Goal: Task Accomplishment & Management: Complete application form

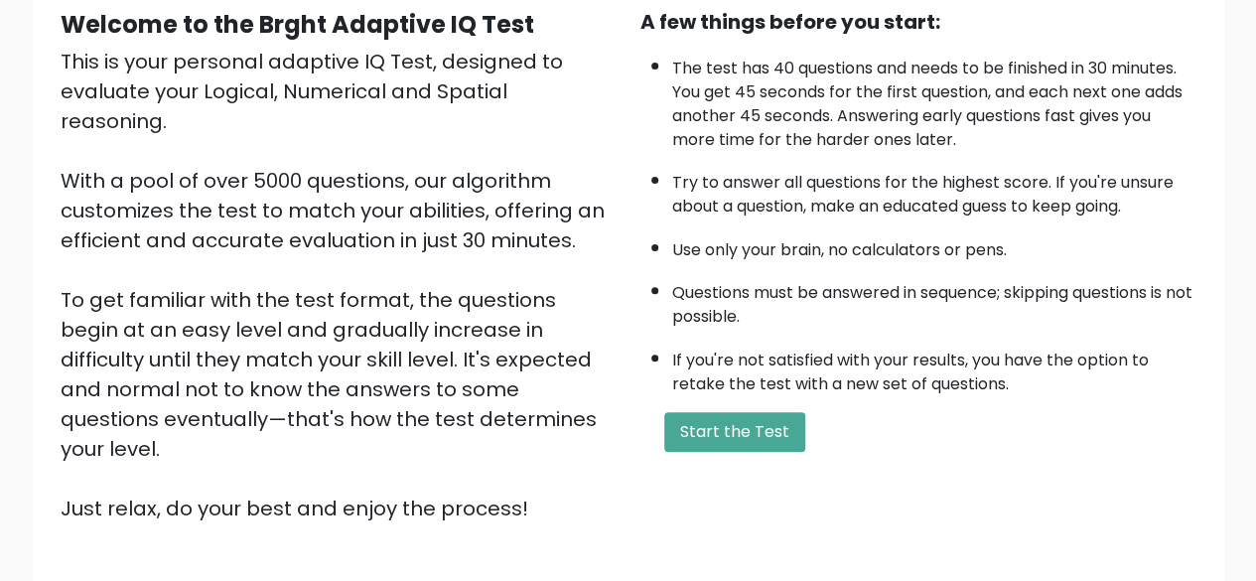
scroll to position [199, 0]
click at [739, 417] on button "Start the Test" at bounding box center [734, 431] width 141 height 40
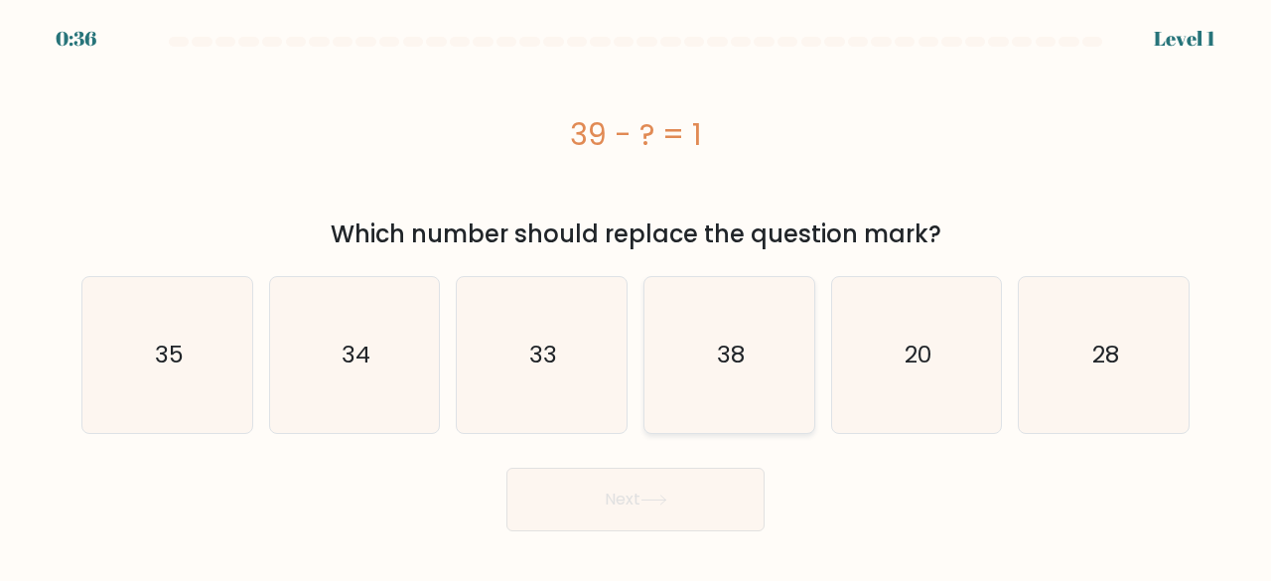
click at [748, 343] on icon "38" at bounding box center [729, 355] width 156 height 156
click at [636, 296] on input "d. 38" at bounding box center [635, 293] width 1 height 5
radio input "true"
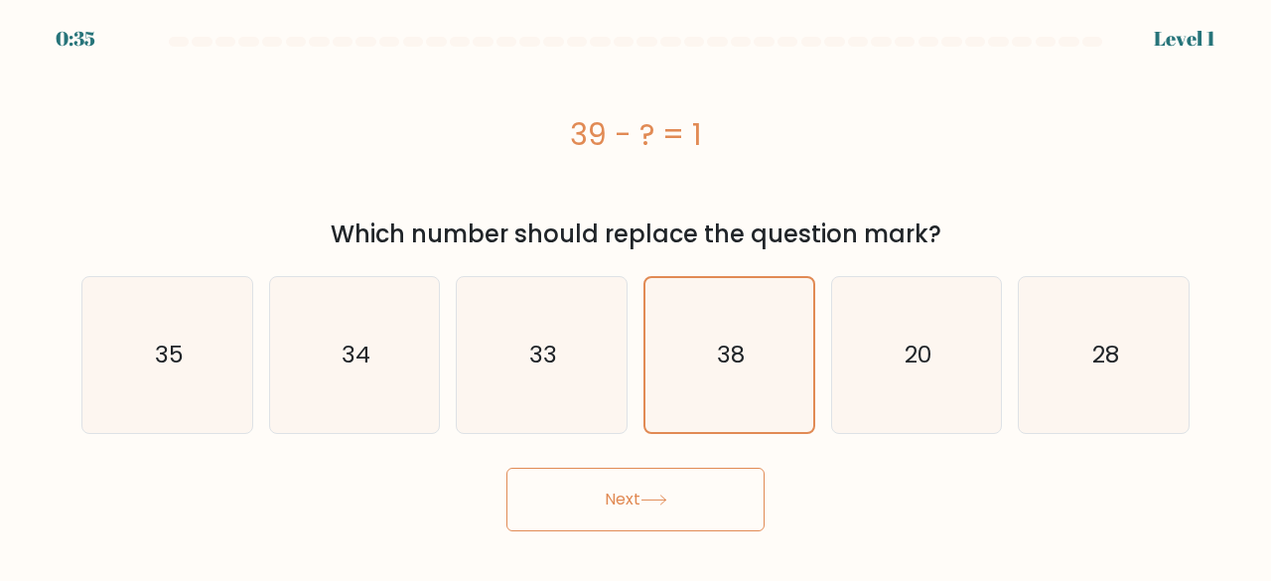
click at [700, 480] on button "Next" at bounding box center [635, 500] width 258 height 64
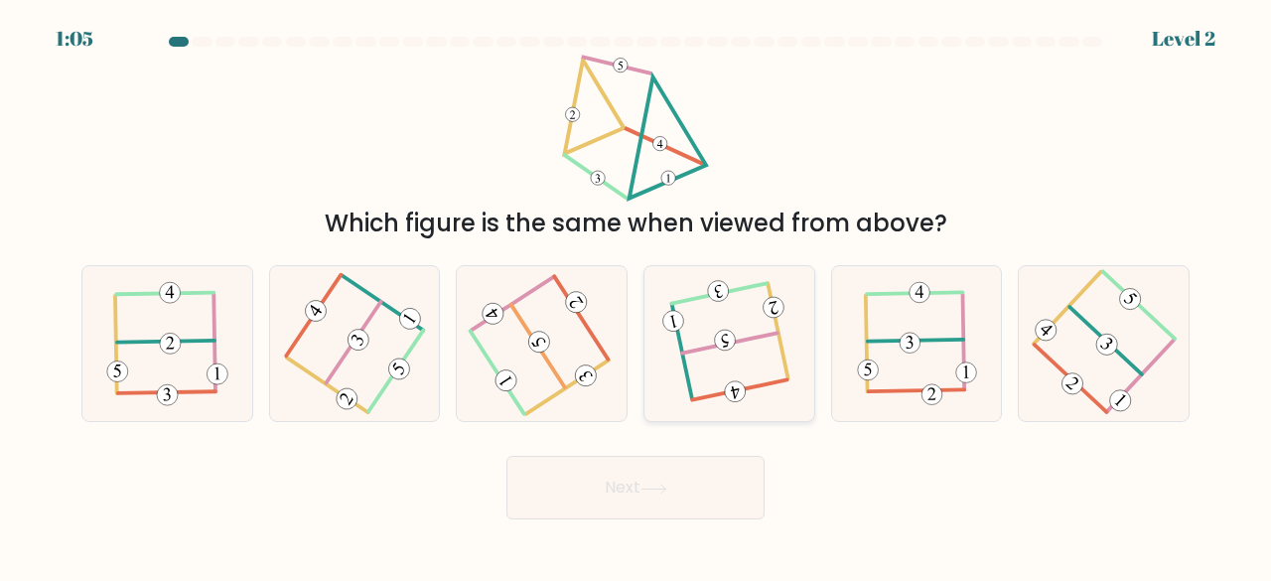
click at [718, 408] on div at bounding box center [729, 344] width 172 height 158
click at [636, 296] on input "d." at bounding box center [635, 293] width 1 height 5
radio input "true"
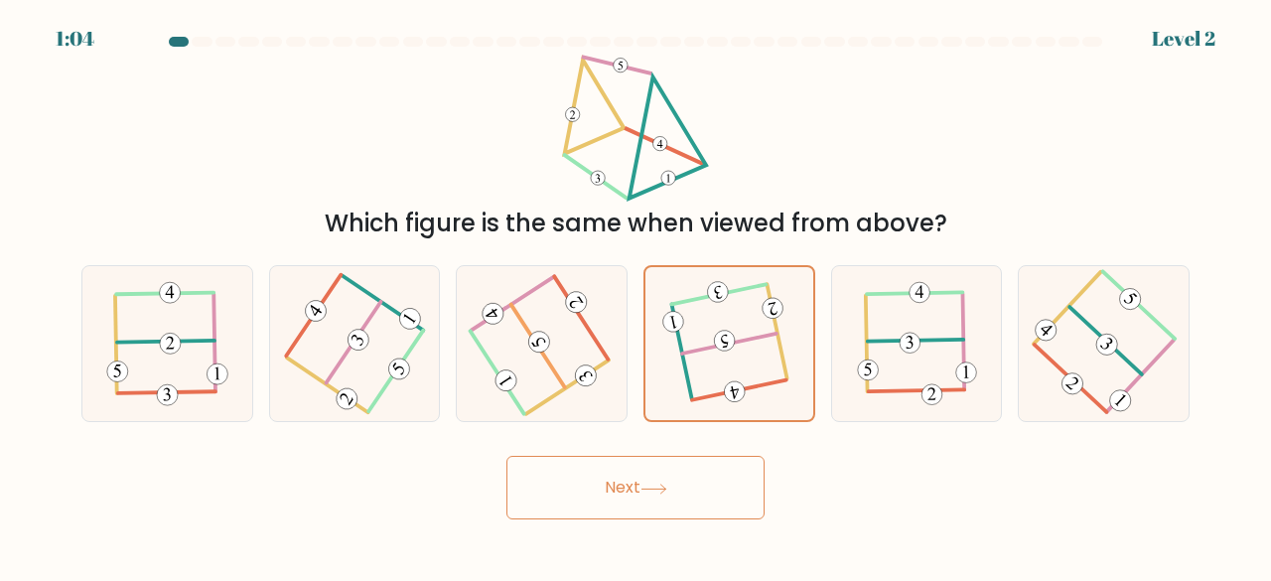
click at [713, 489] on button "Next" at bounding box center [635, 488] width 258 height 64
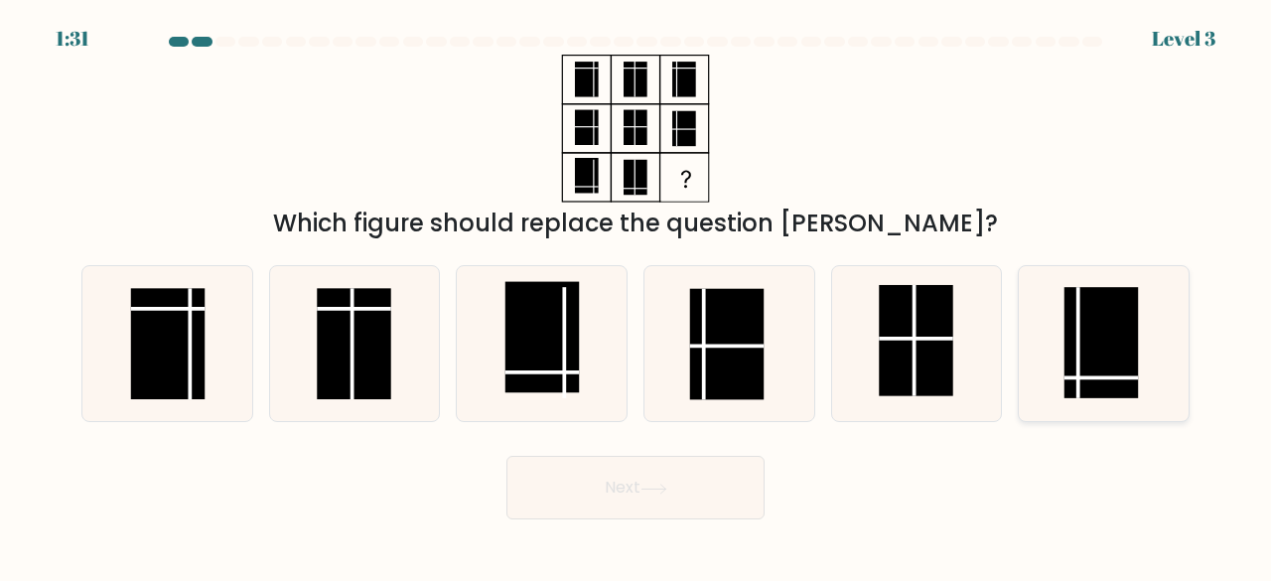
click at [1118, 310] on rect at bounding box center [1101, 342] width 74 height 111
click at [636, 296] on input "f." at bounding box center [635, 293] width 1 height 5
radio input "true"
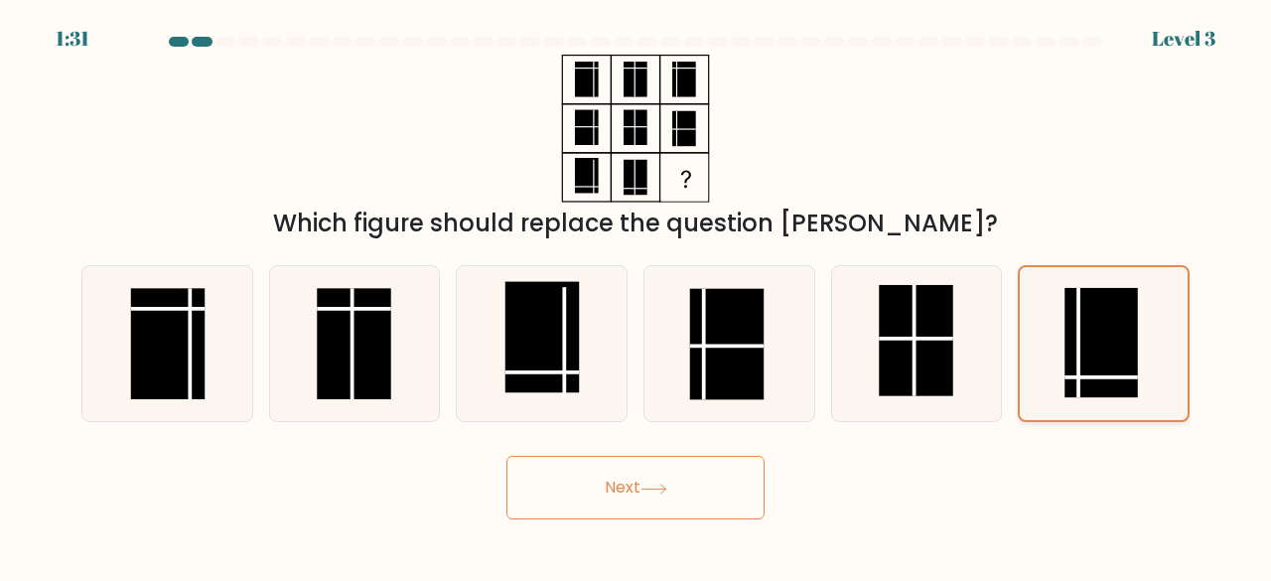
click at [506, 456] on button "Next" at bounding box center [635, 488] width 258 height 64
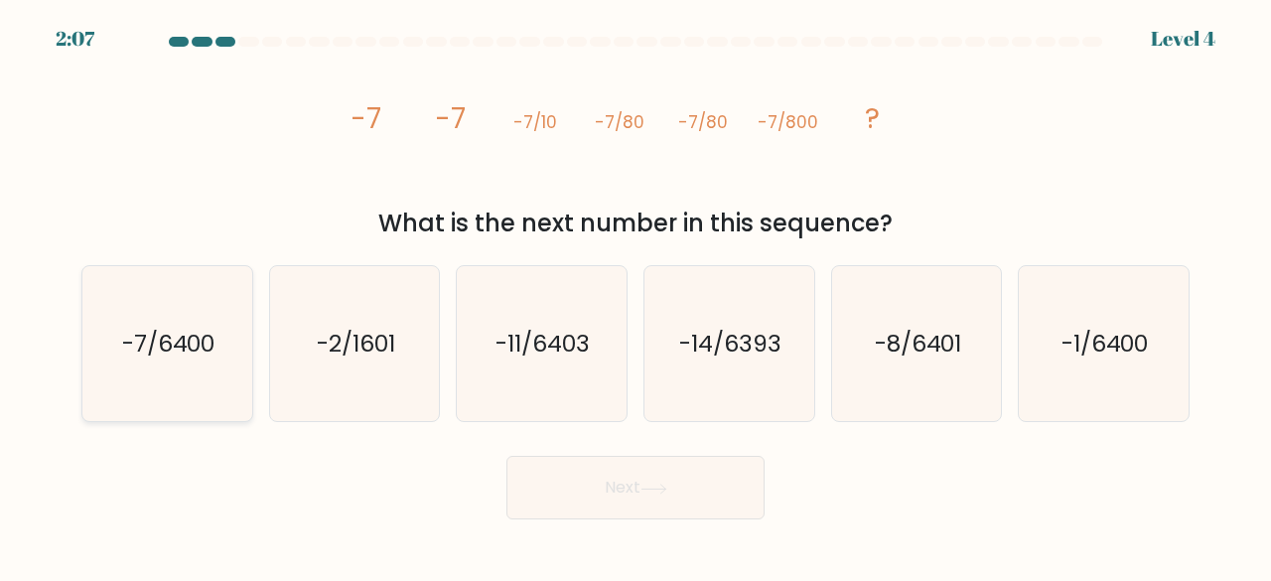
click at [232, 336] on icon "-7/6400" at bounding box center [167, 344] width 156 height 156
click at [635, 296] on input "a. -7/6400" at bounding box center [635, 293] width 1 height 5
radio input "true"
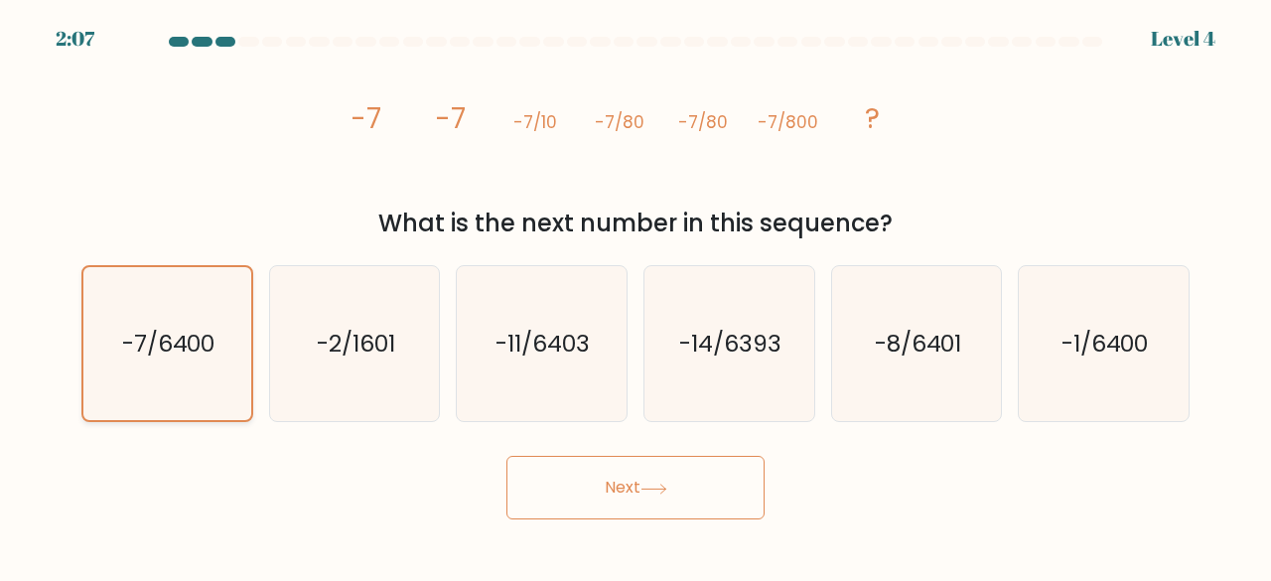
click at [506, 456] on button "Next" at bounding box center [635, 488] width 258 height 64
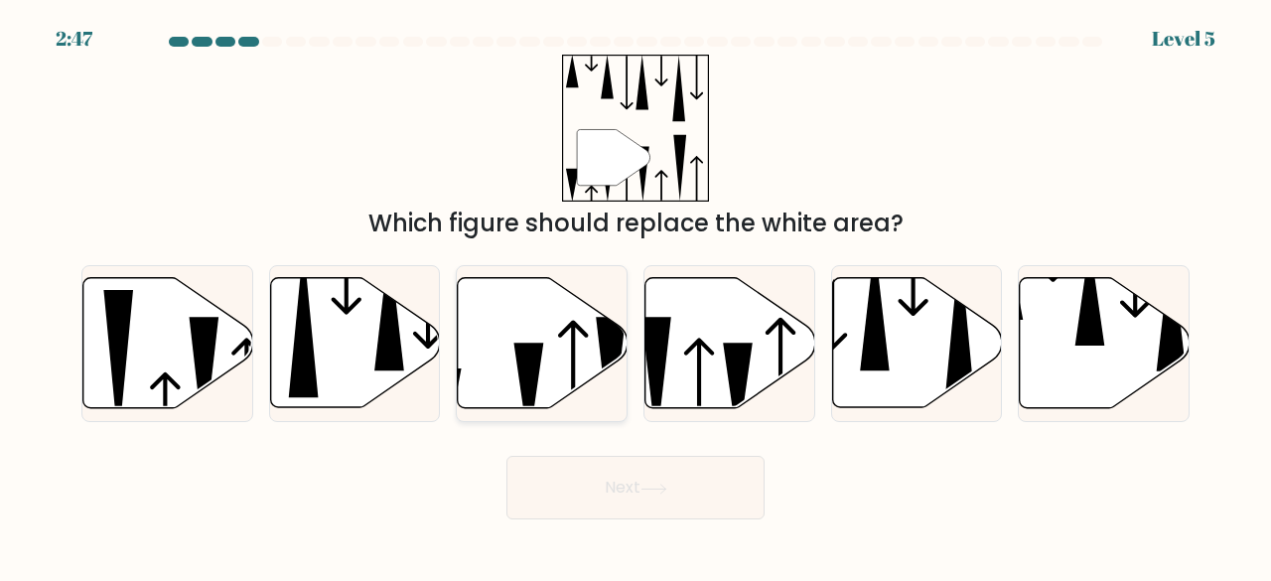
click at [528, 346] on icon at bounding box center [529, 394] width 30 height 102
click at [635, 296] on input "c." at bounding box center [635, 293] width 1 height 5
radio input "true"
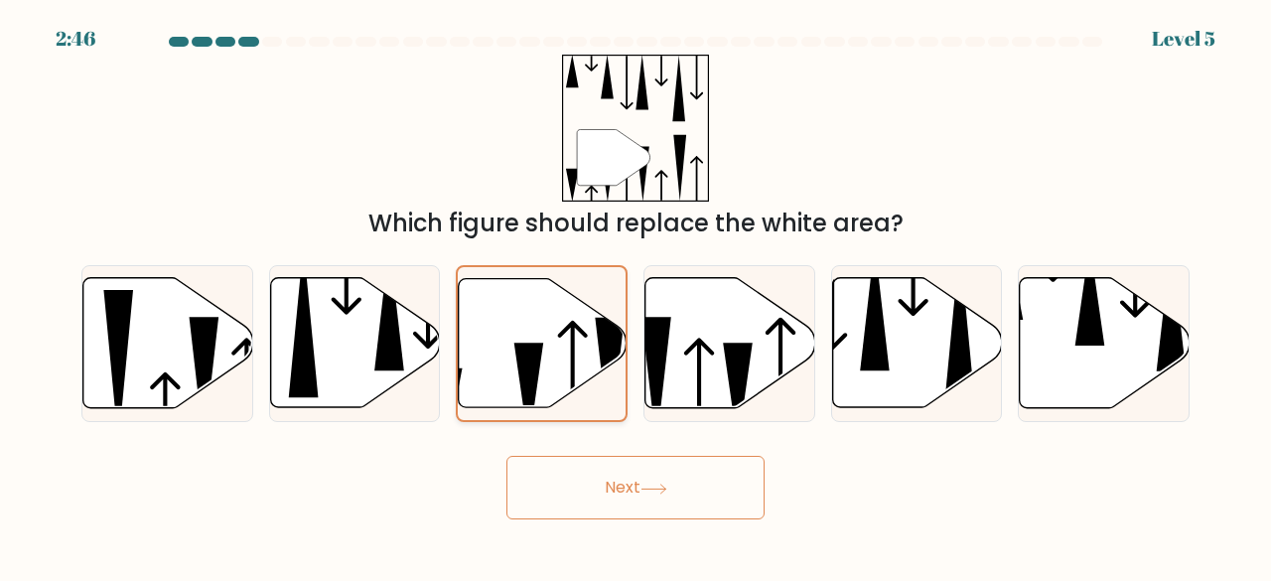
click at [506, 456] on button "Next" at bounding box center [635, 488] width 258 height 64
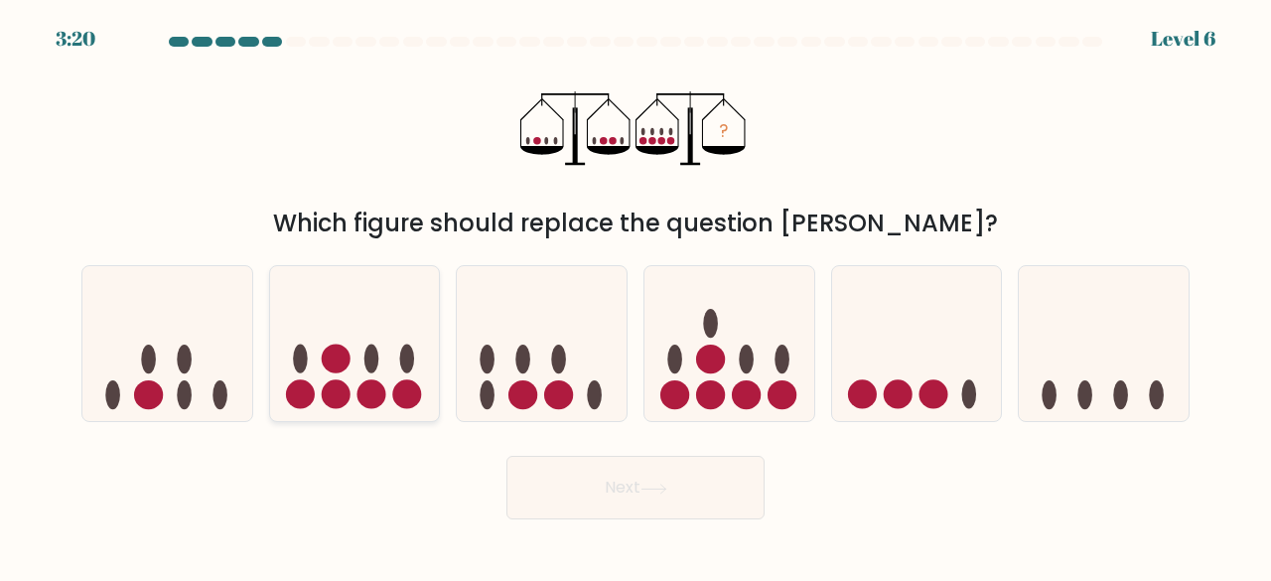
click at [393, 337] on icon at bounding box center [355, 343] width 170 height 140
click at [635, 296] on input "b." at bounding box center [635, 293] width 1 height 5
radio input "true"
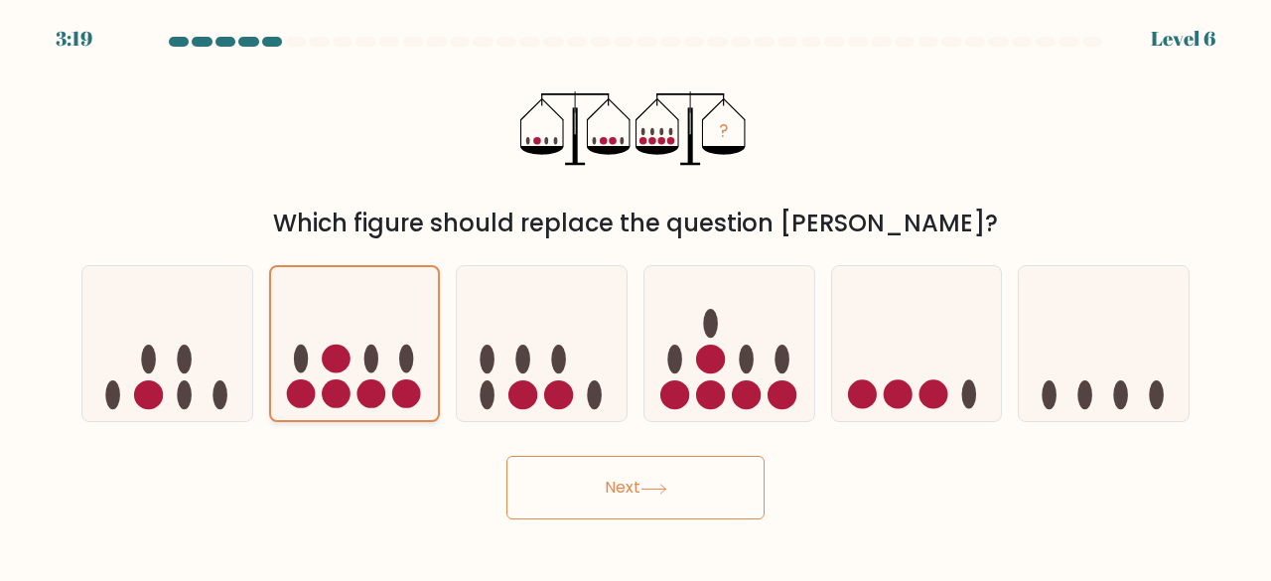
click at [506, 456] on button "Next" at bounding box center [635, 488] width 258 height 64
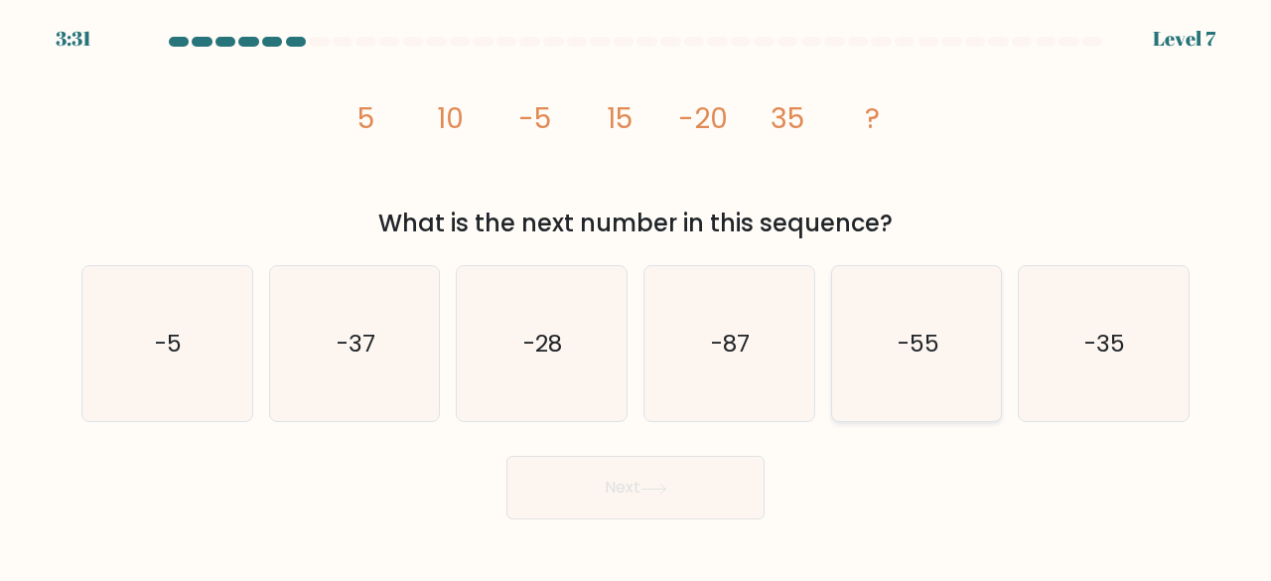
click at [947, 388] on icon "-55" at bounding box center [917, 344] width 156 height 156
click at [636, 296] on input "e. -55" at bounding box center [635, 293] width 1 height 5
radio input "true"
click at [506, 456] on button "Next" at bounding box center [635, 488] width 258 height 64
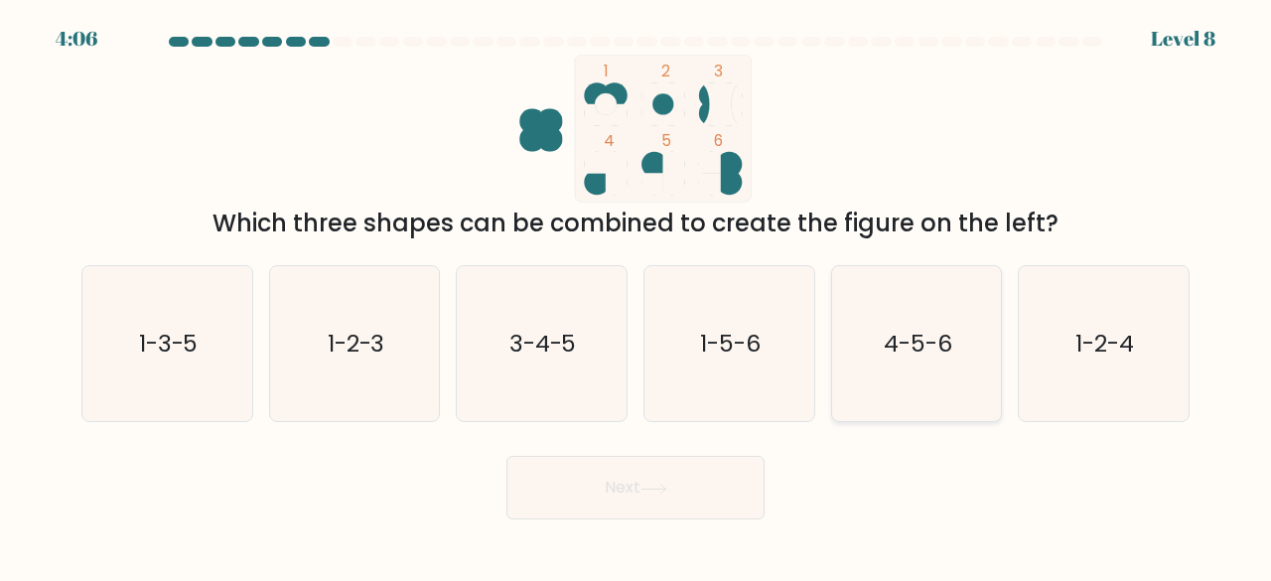
click at [934, 363] on icon "4-5-6" at bounding box center [917, 344] width 156 height 156
click at [636, 296] on input "e. 4-5-6" at bounding box center [635, 293] width 1 height 5
radio input "true"
click at [506, 456] on button "Next" at bounding box center [635, 488] width 258 height 64
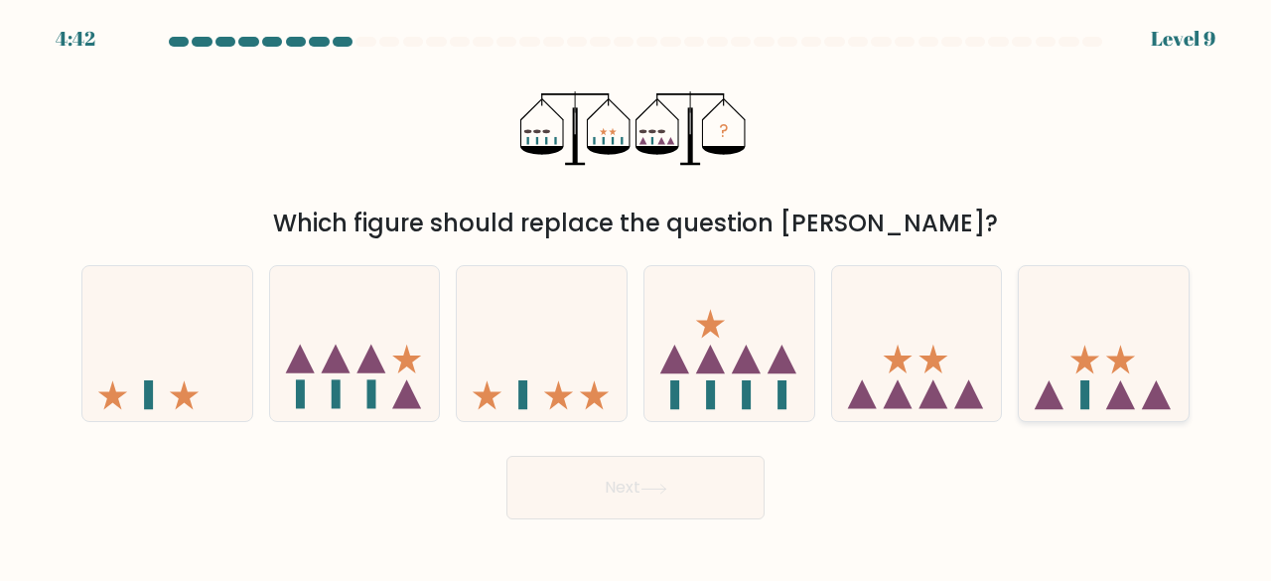
click at [1052, 329] on icon at bounding box center [1104, 343] width 170 height 140
click at [636, 296] on input "f." at bounding box center [635, 293] width 1 height 5
radio input "true"
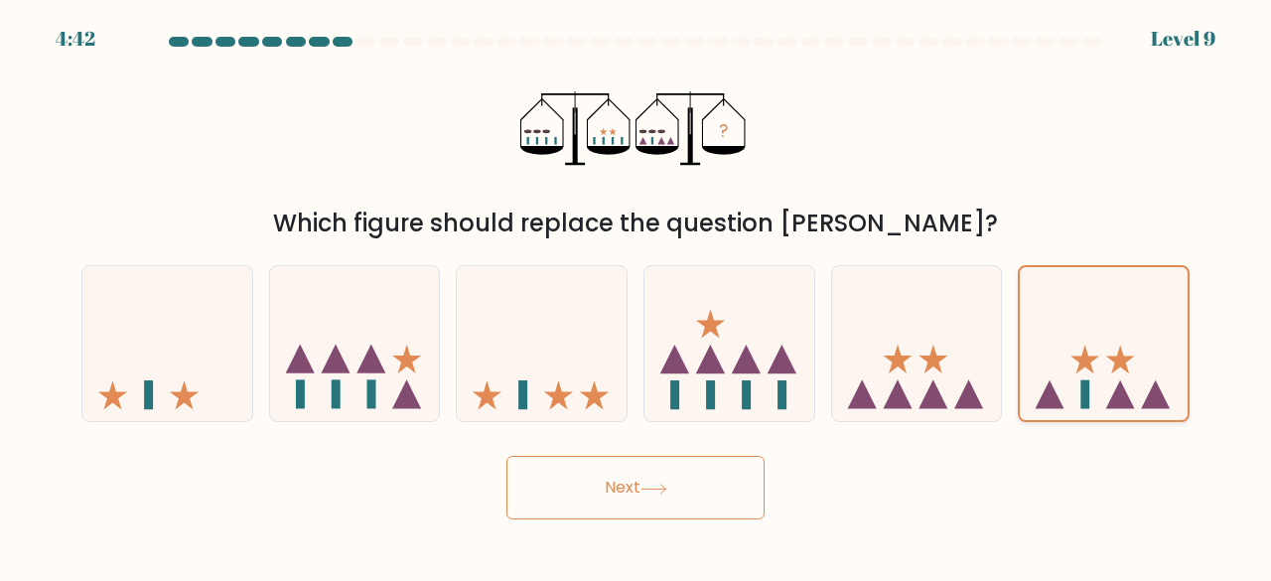
click at [506, 456] on button "Next" at bounding box center [635, 488] width 258 height 64
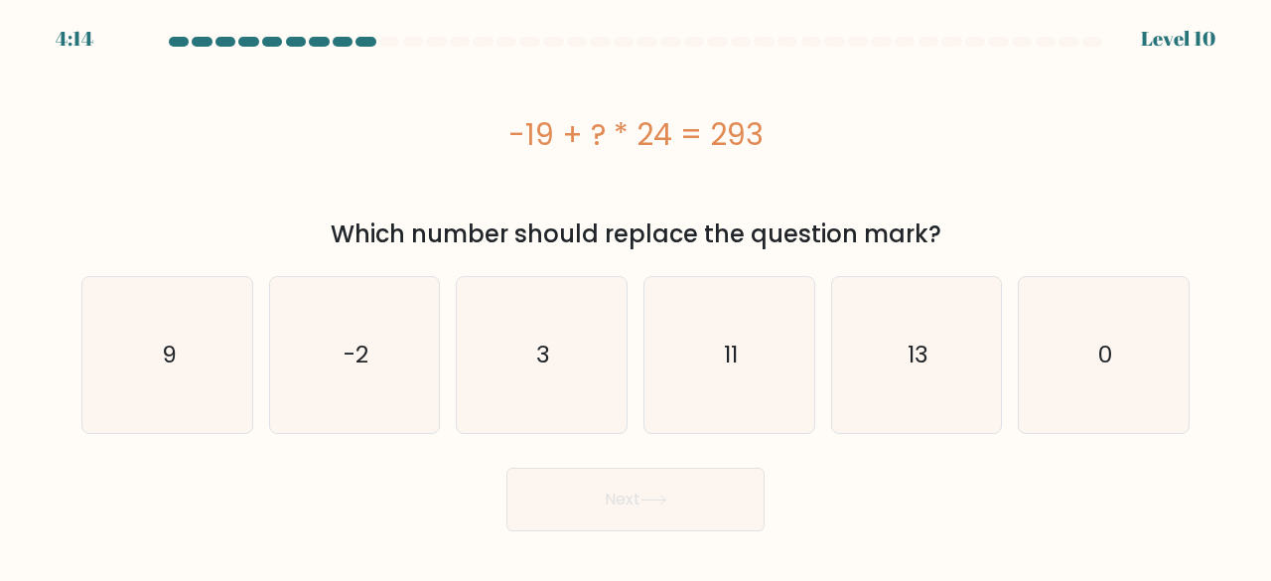
click at [425, 168] on div "-19 + ? * 24 = 293" at bounding box center [635, 134] width 1108 height 159
click at [917, 341] on text "13" at bounding box center [917, 355] width 21 height 33
click at [636, 296] on input "e. 13" at bounding box center [635, 293] width 1 height 5
radio input "true"
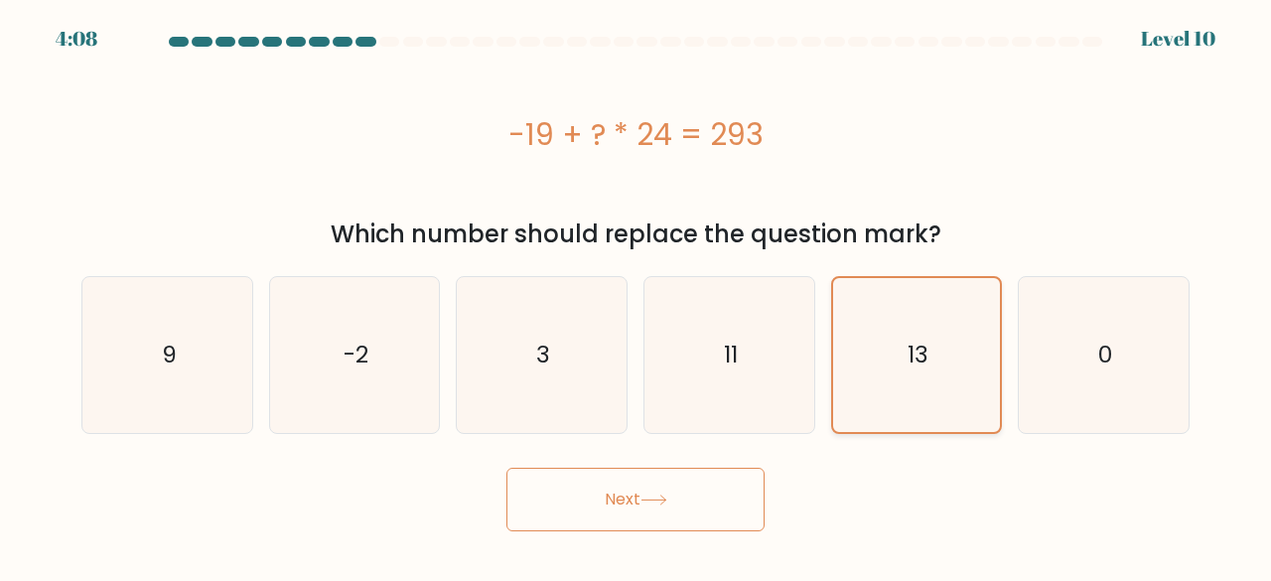
click at [506, 468] on button "Next" at bounding box center [635, 500] width 258 height 64
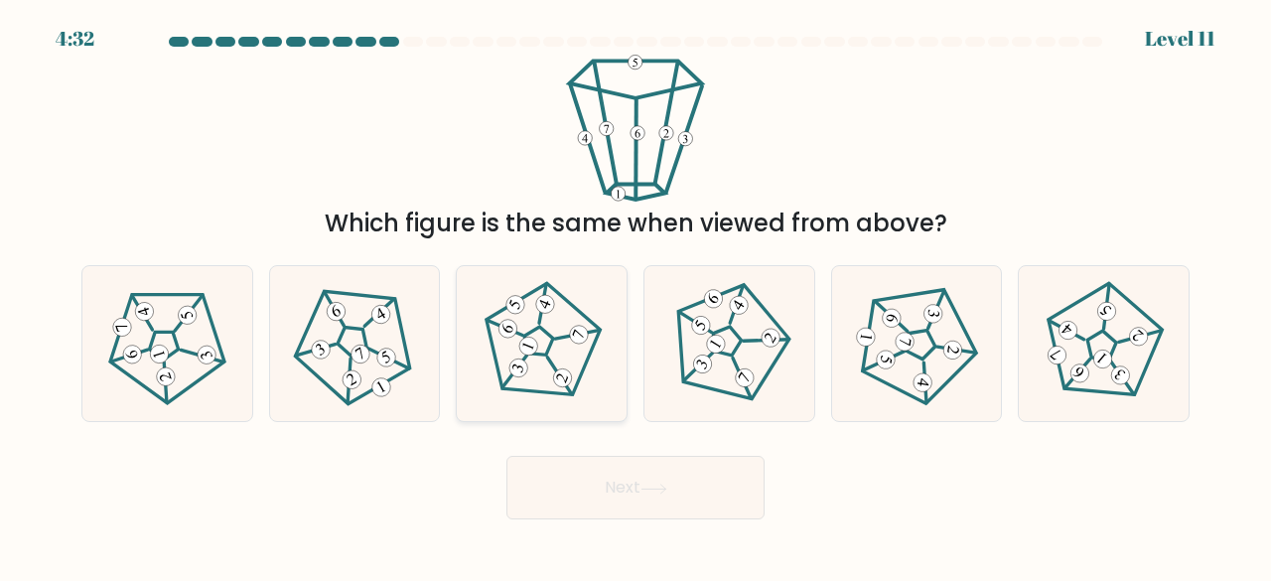
click at [560, 352] on icon at bounding box center [542, 343] width 124 height 124
click at [635, 296] on input "c." at bounding box center [635, 293] width 1 height 5
radio input "true"
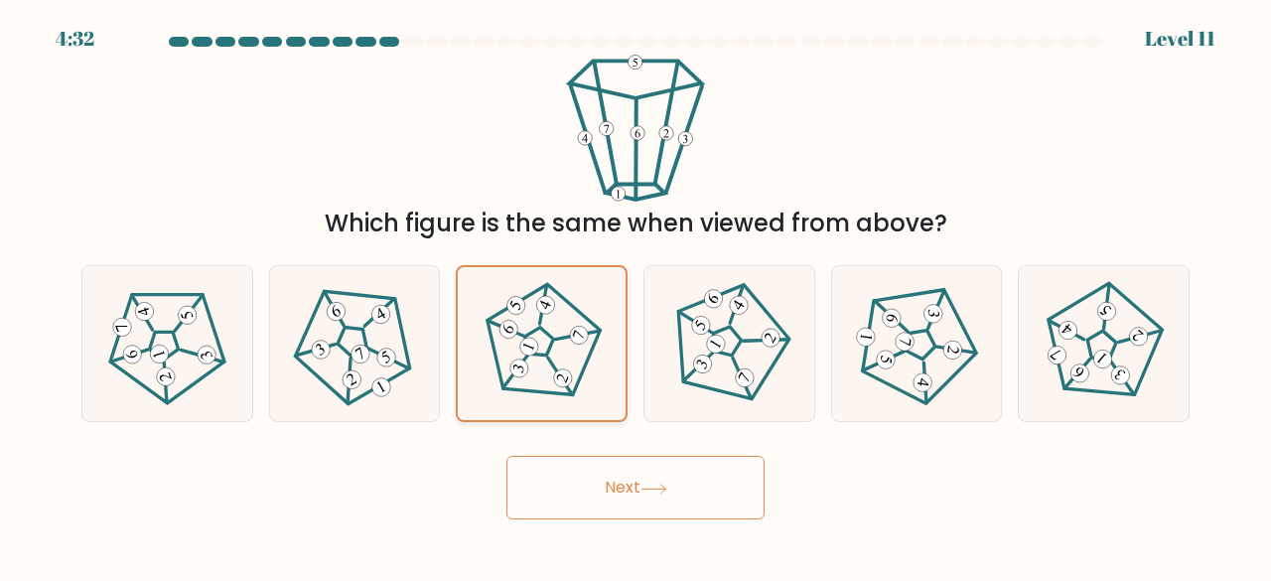
click at [506, 456] on button "Next" at bounding box center [635, 488] width 258 height 64
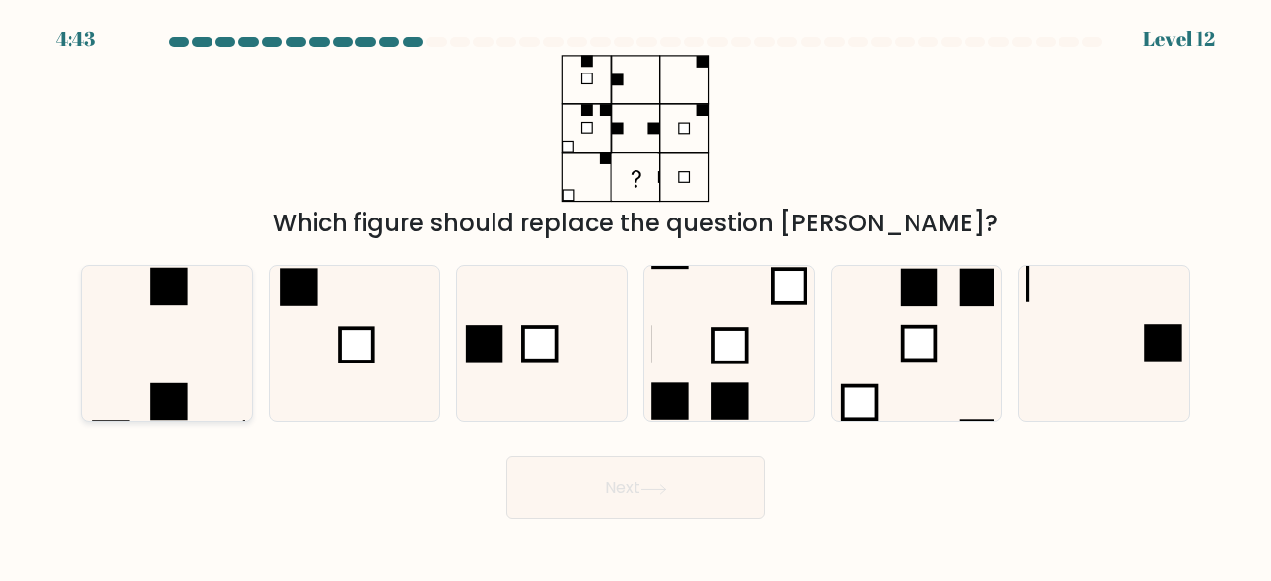
click at [179, 368] on icon at bounding box center [167, 344] width 156 height 156
click at [635, 296] on input "a." at bounding box center [635, 293] width 1 height 5
radio input "true"
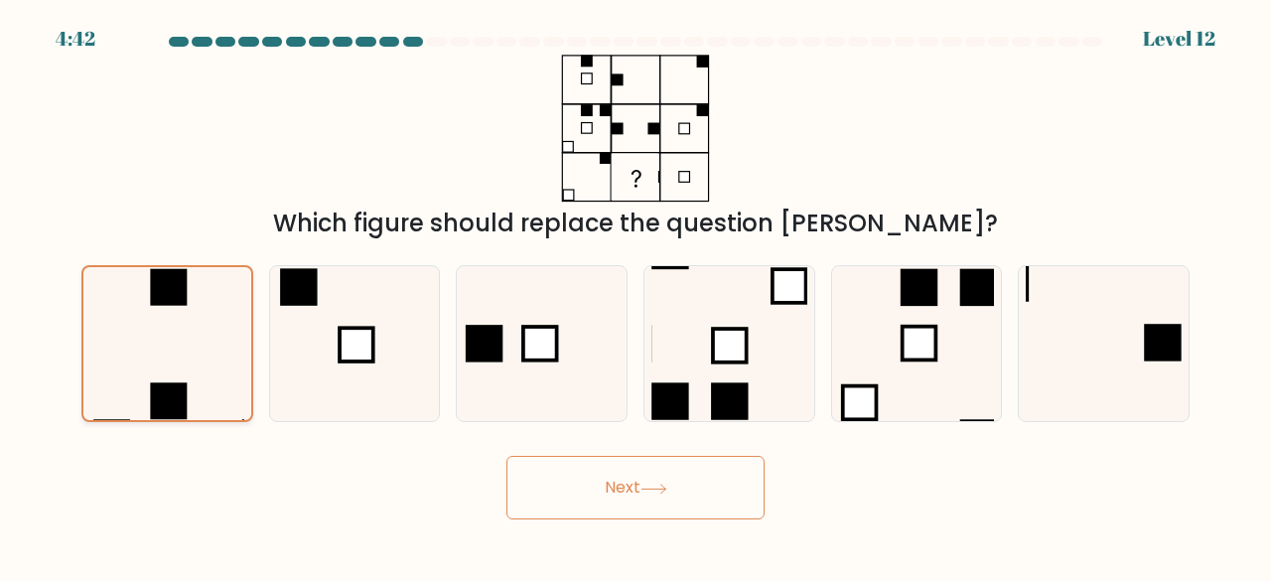
click at [506, 456] on button "Next" at bounding box center [635, 488] width 258 height 64
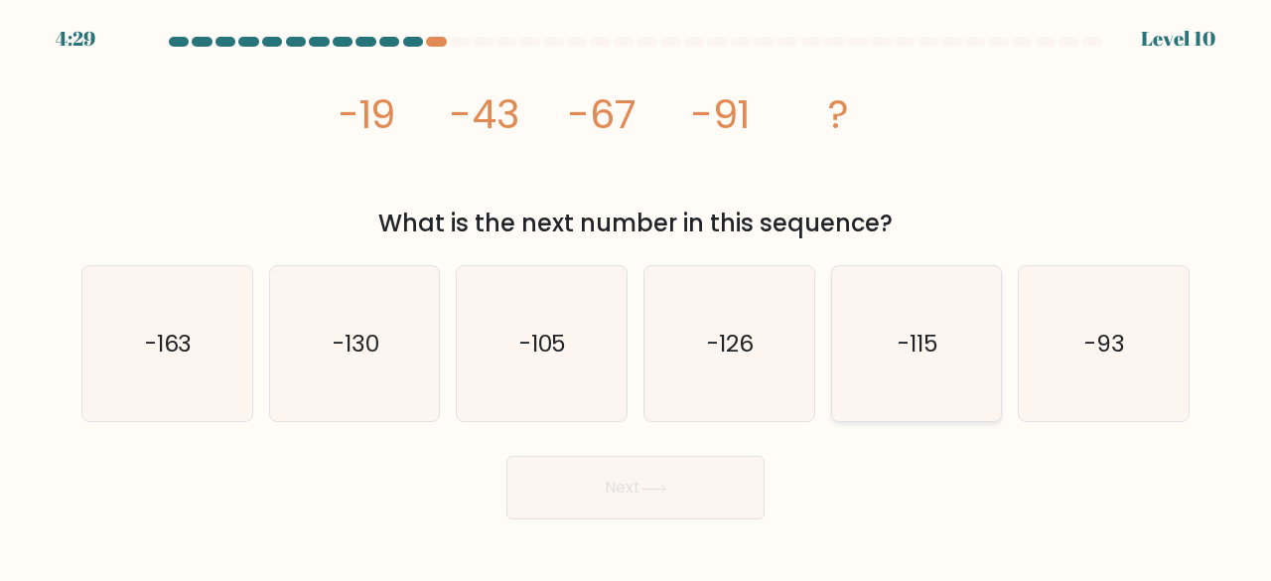
click at [901, 363] on icon "-115" at bounding box center [917, 344] width 156 height 156
click at [636, 296] on input "e. -115" at bounding box center [635, 293] width 1 height 5
radio input "true"
click at [695, 483] on button "Next" at bounding box center [635, 488] width 258 height 64
click at [641, 469] on button "Next" at bounding box center [635, 488] width 258 height 64
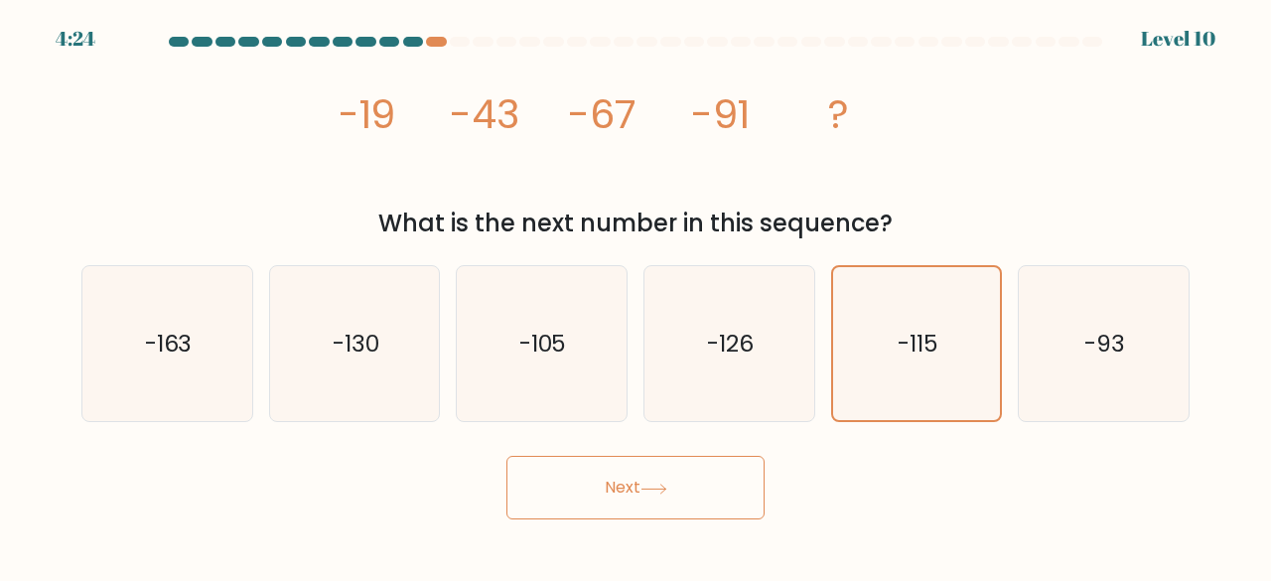
click at [506, 456] on button "Next" at bounding box center [635, 488] width 258 height 64
click at [562, 507] on button "Next" at bounding box center [635, 488] width 258 height 64
click at [1212, 257] on form at bounding box center [635, 278] width 1271 height 483
click at [669, 479] on button "Next" at bounding box center [635, 488] width 258 height 64
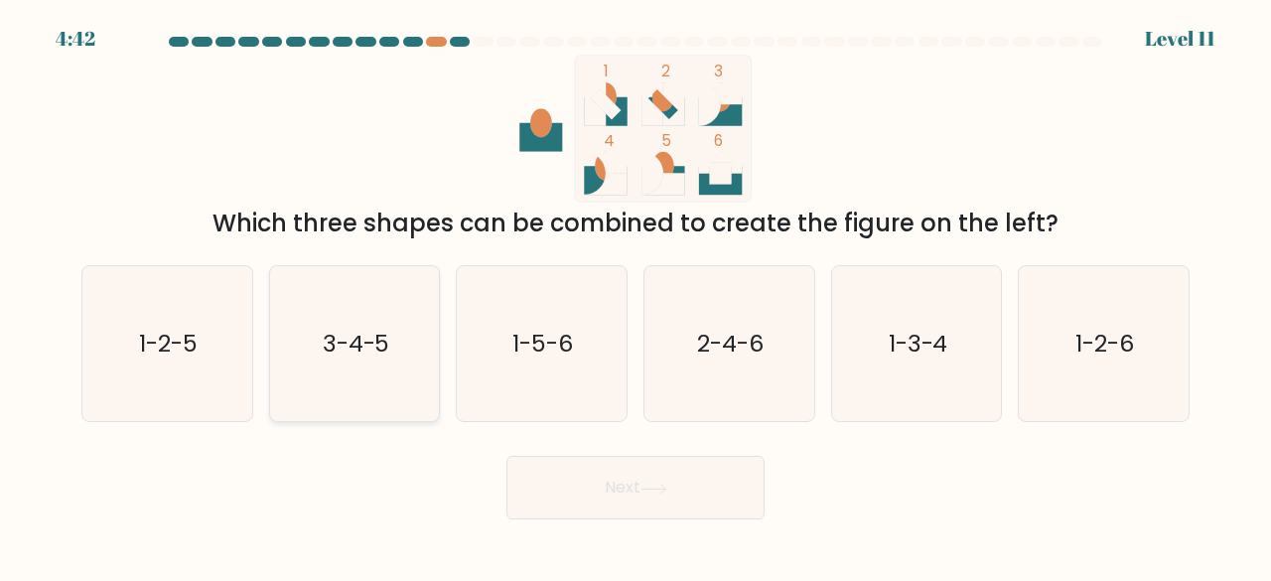
click at [381, 358] on text "3-4-5" at bounding box center [357, 343] width 68 height 33
click at [635, 296] on input "b. 3-4-5" at bounding box center [635, 293] width 1 height 5
radio input "true"
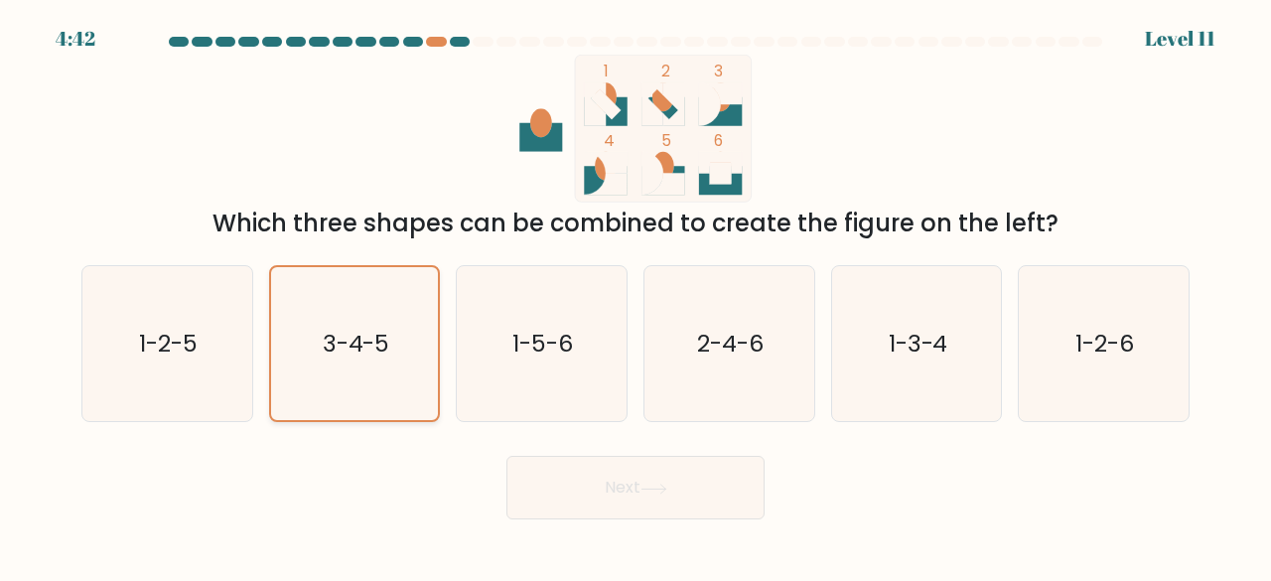
click at [506, 456] on button "Next" at bounding box center [635, 488] width 258 height 64
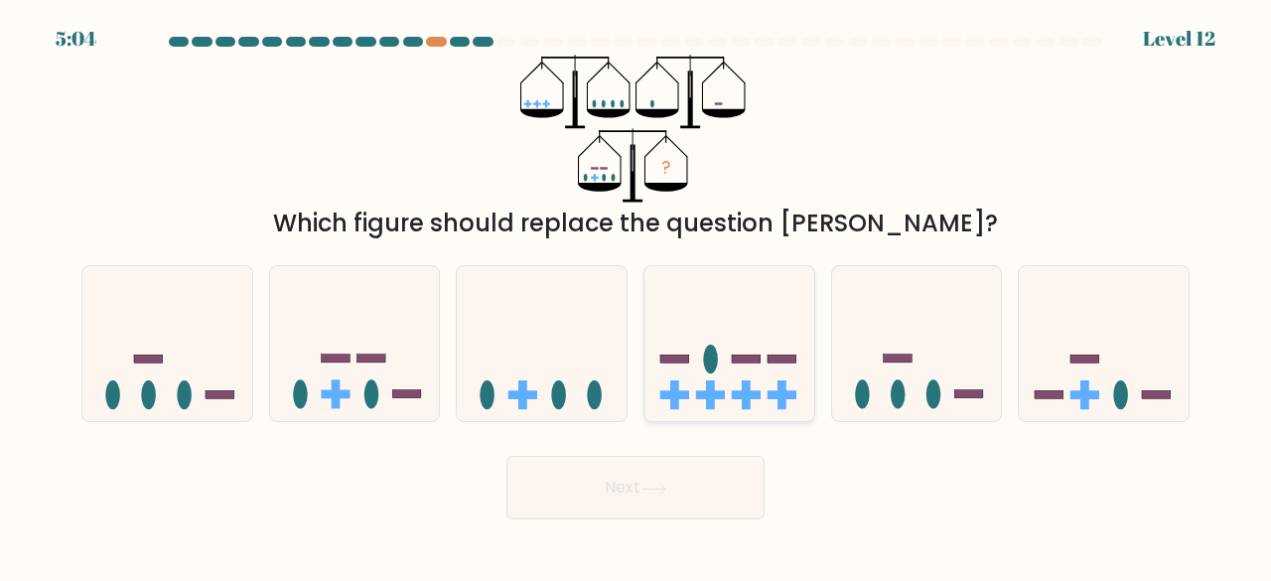
click at [735, 363] on icon at bounding box center [729, 343] width 170 height 140
click at [636, 296] on input "d." at bounding box center [635, 293] width 1 height 5
radio input "true"
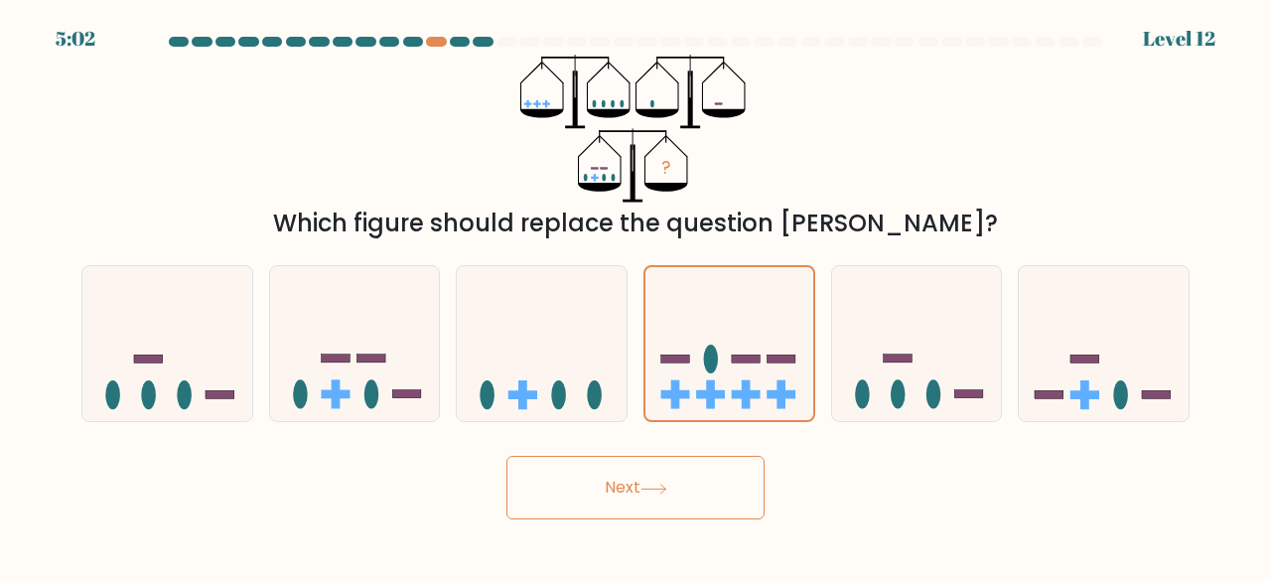
click at [707, 479] on button "Next" at bounding box center [635, 488] width 258 height 64
